Goal: Task Accomplishment & Management: Use online tool/utility

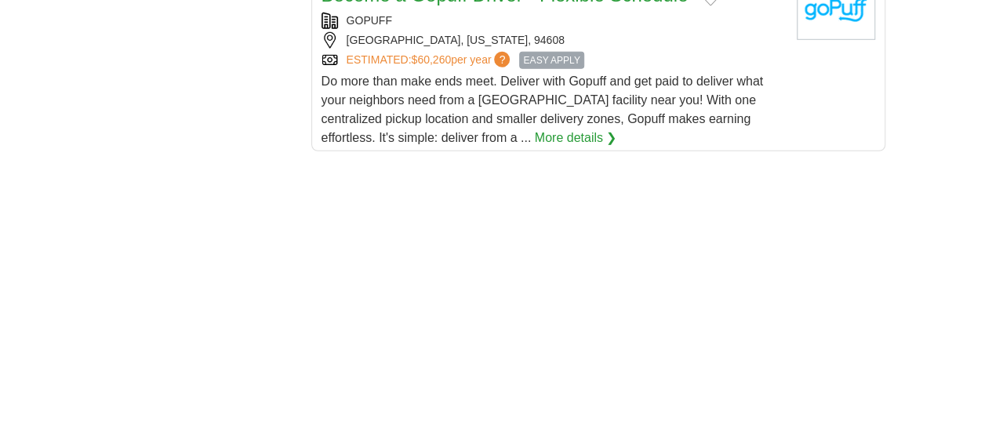
scroll to position [2273, 0]
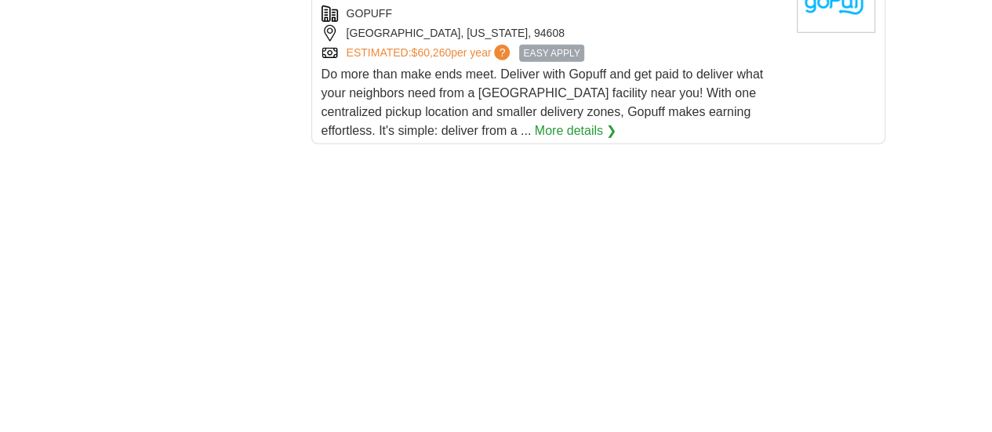
drag, startPoint x: 513, startPoint y: 190, endPoint x: 163, endPoint y: 198, distance: 349.7
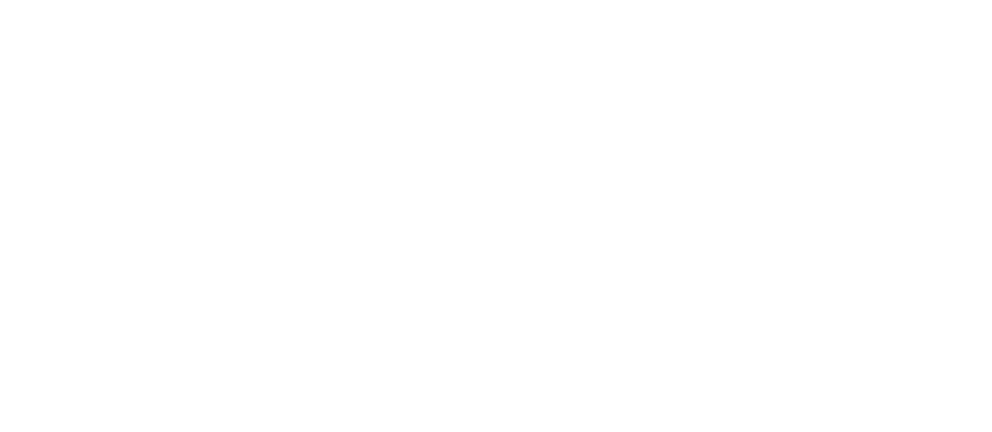
scroll to position [2822, 0]
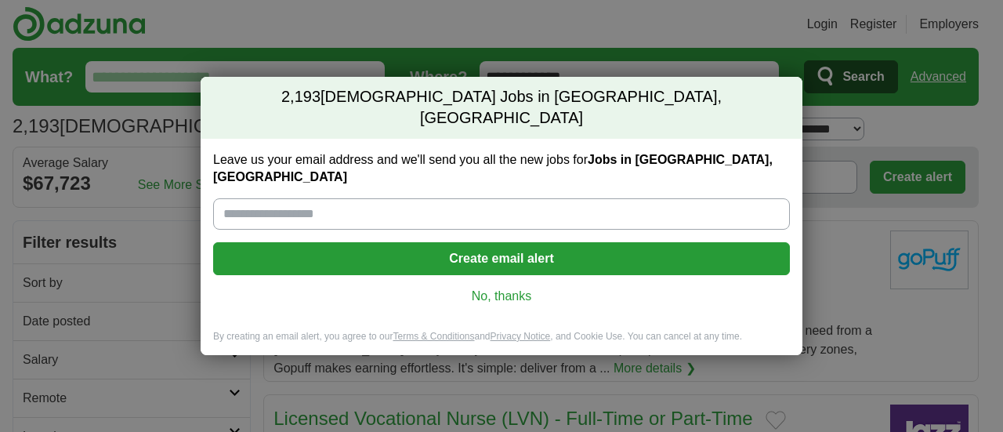
click at [499, 288] on link "No, thanks" at bounding box center [502, 296] width 552 height 17
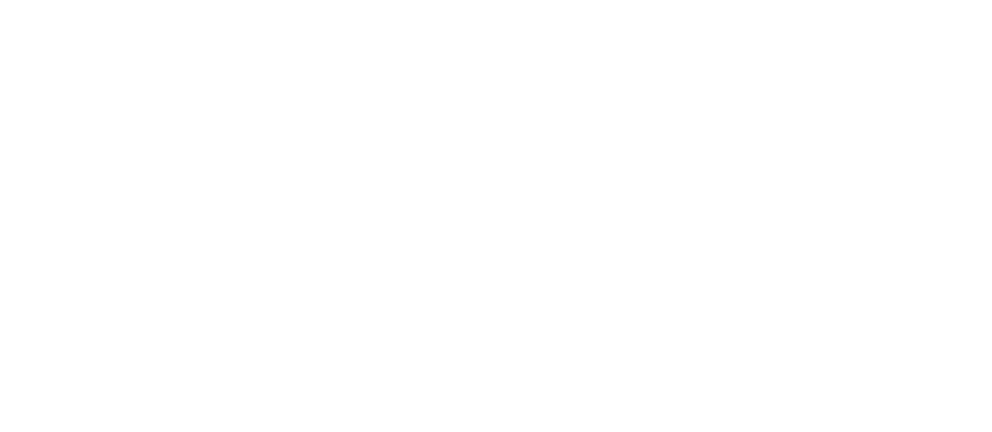
scroll to position [2509, 0]
